Goal: Task Accomplishment & Management: Use online tool/utility

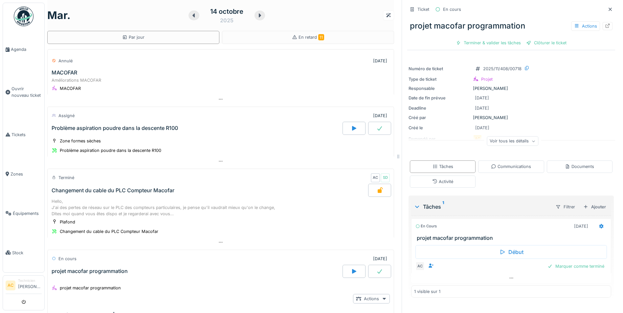
scroll to position [225, 0]
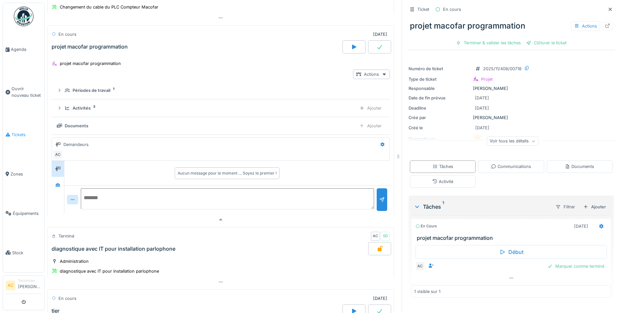
click at [18, 132] on span "Tickets" at bounding box center [26, 135] width 30 height 6
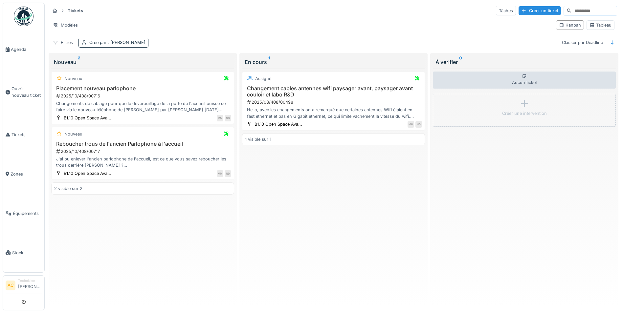
click at [20, 13] on img at bounding box center [24, 17] width 20 height 20
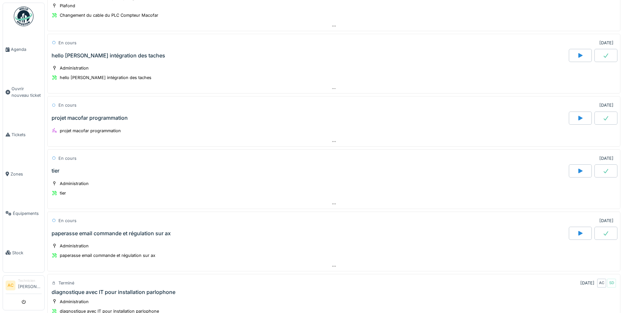
scroll to position [230, 0]
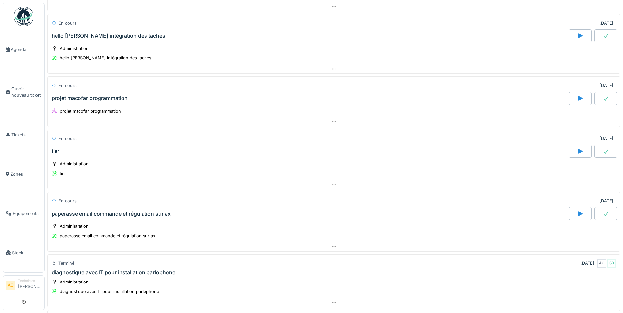
click at [57, 151] on div "tier" at bounding box center [56, 151] width 8 height 6
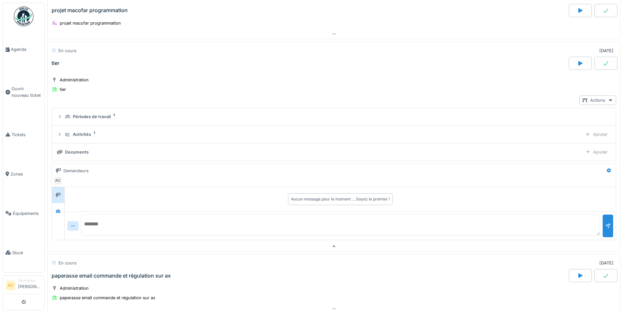
scroll to position [333, 0]
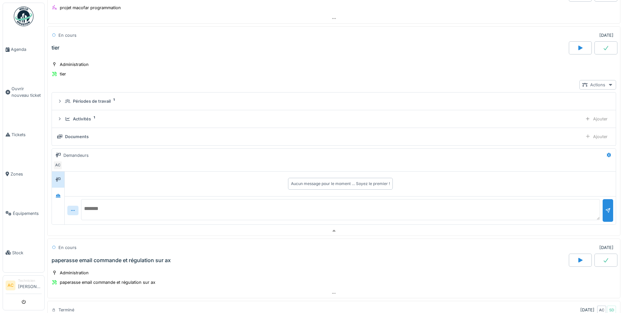
click at [595, 84] on div "Actions" at bounding box center [597, 85] width 37 height 10
click at [566, 112] on div "Voir ticket tier" at bounding box center [565, 112] width 69 height 10
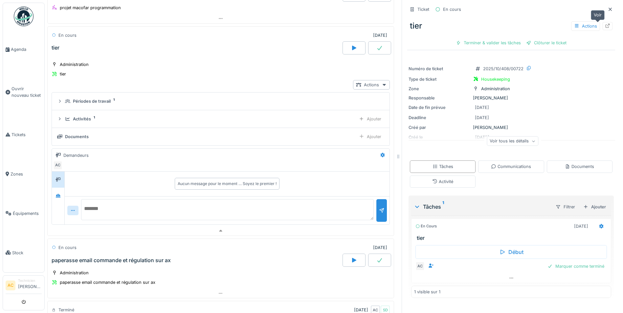
click at [605, 26] on icon at bounding box center [607, 26] width 4 height 4
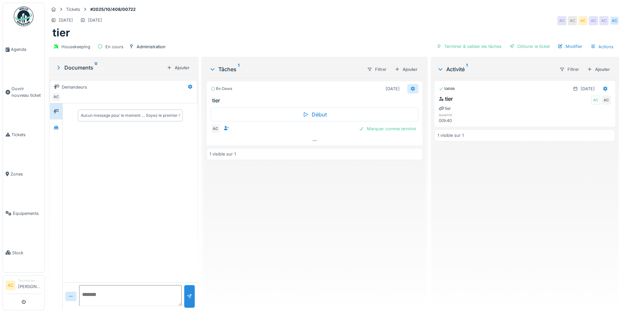
click at [411, 86] on div at bounding box center [412, 89] width 5 height 6
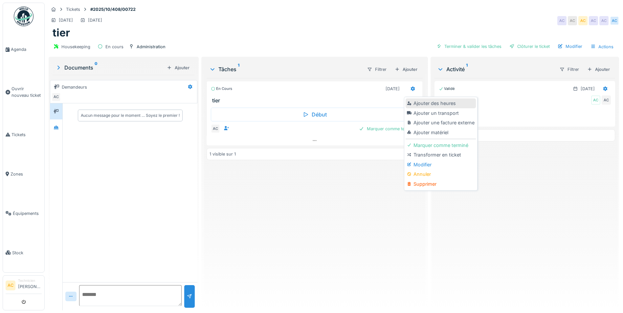
click at [432, 104] on div "Ajouter des heures" at bounding box center [440, 103] width 70 height 10
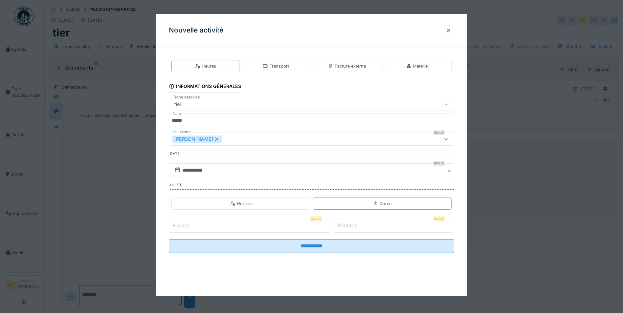
click at [358, 227] on label "Minutes" at bounding box center [347, 226] width 22 height 8
click at [359, 227] on input "*" at bounding box center [394, 226] width 120 height 14
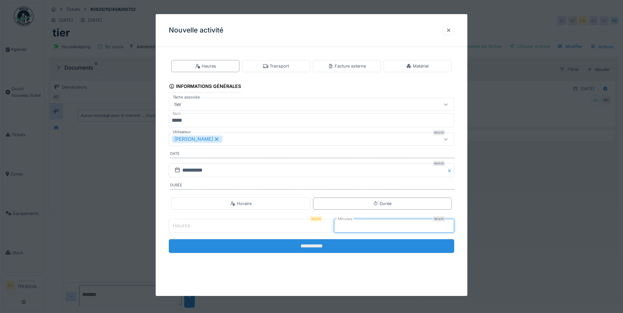
type input "**"
click at [354, 243] on input "**********" at bounding box center [311, 246] width 285 height 14
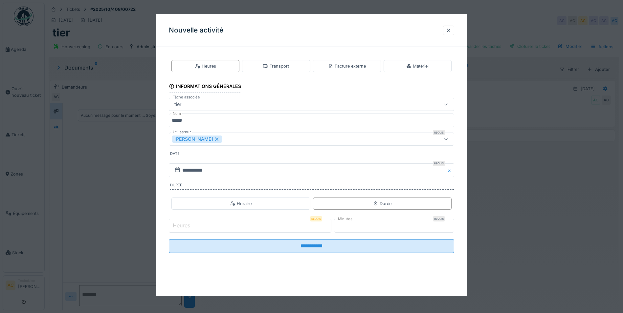
click at [225, 228] on input "Heures" at bounding box center [250, 226] width 162 height 14
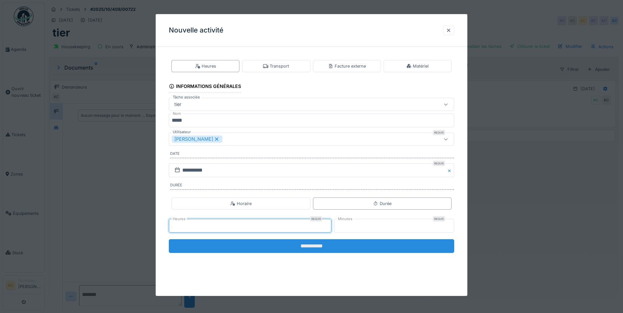
type input "*"
click at [299, 250] on input "**********" at bounding box center [311, 246] width 285 height 14
